Goal: Information Seeking & Learning: Understand process/instructions

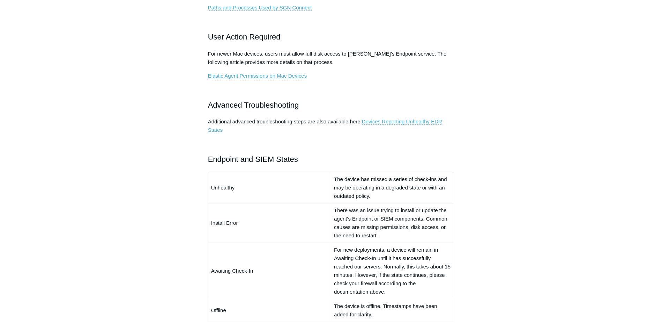
scroll to position [384, 0]
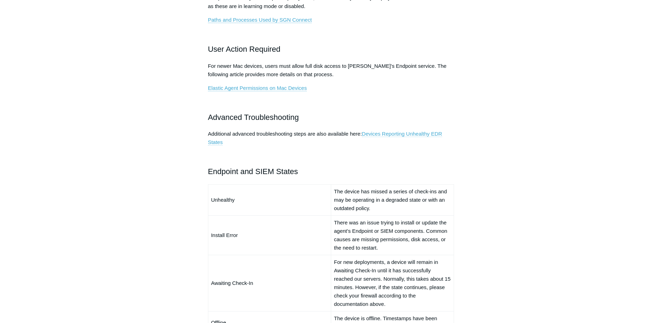
click at [376, 136] on link "Devices Reporting Unhealthy EDR States" at bounding box center [325, 138] width 234 height 15
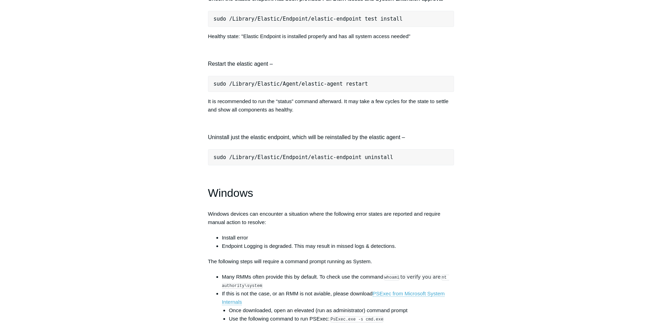
scroll to position [908, 0]
